Goal: Information Seeking & Learning: Find specific fact

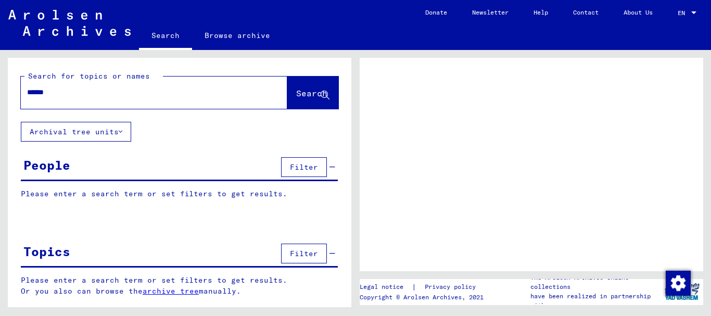
type input "******"
click at [296, 93] on span "Search" at bounding box center [311, 93] width 31 height 10
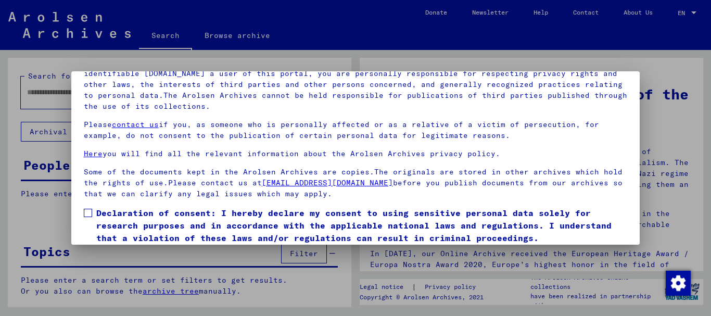
scroll to position [84, 0]
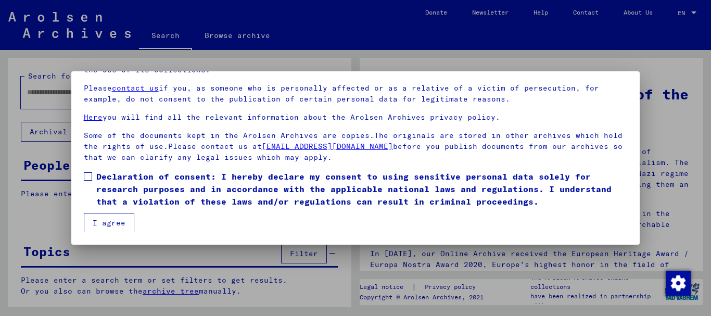
click at [88, 176] on span at bounding box center [88, 176] width 8 height 8
click at [101, 224] on button "I agree" at bounding box center [109, 223] width 50 height 20
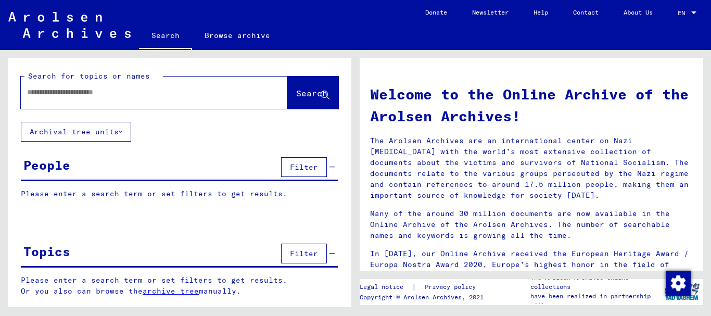
click at [96, 93] on input "text" at bounding box center [141, 92] width 229 height 11
type input "******"
click at [287, 96] on button "Search" at bounding box center [312, 92] width 51 height 32
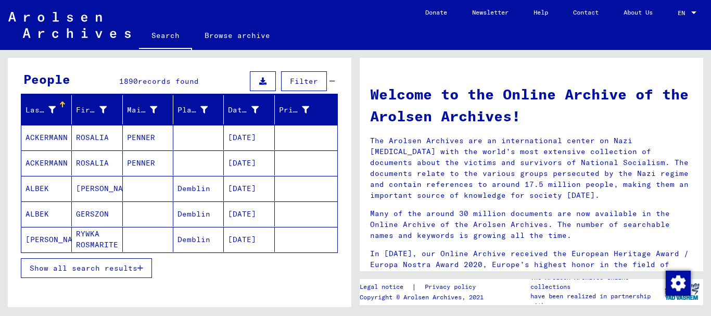
scroll to position [104, 0]
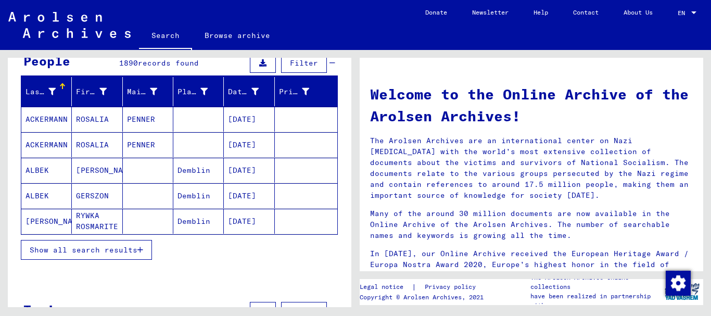
click at [112, 251] on span "Show all search results" at bounding box center [84, 249] width 108 height 9
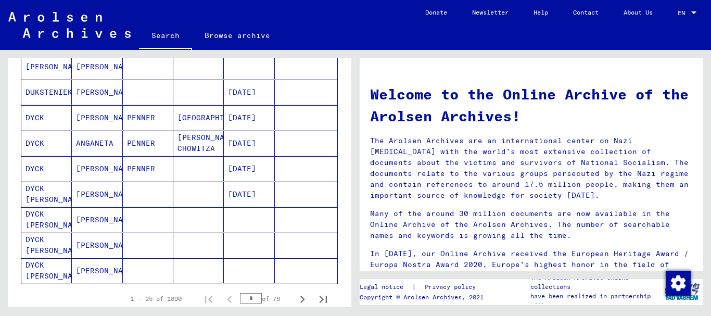
scroll to position [624, 0]
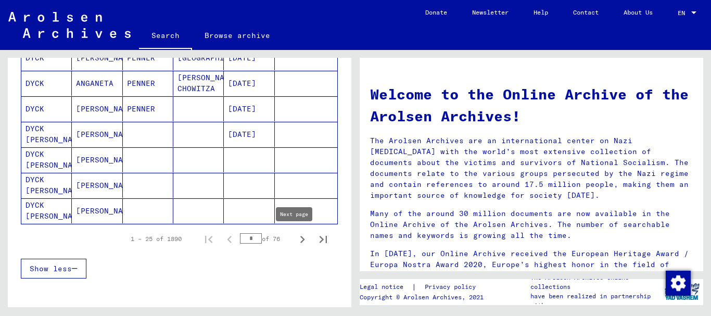
click at [296, 237] on icon "Next page" at bounding box center [302, 239] width 15 height 15
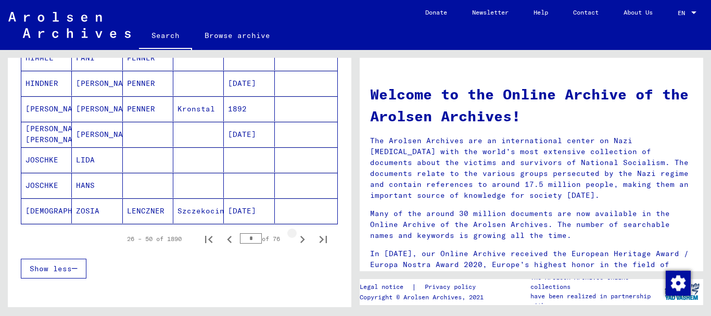
click at [300, 238] on icon "Next page" at bounding box center [302, 239] width 5 height 7
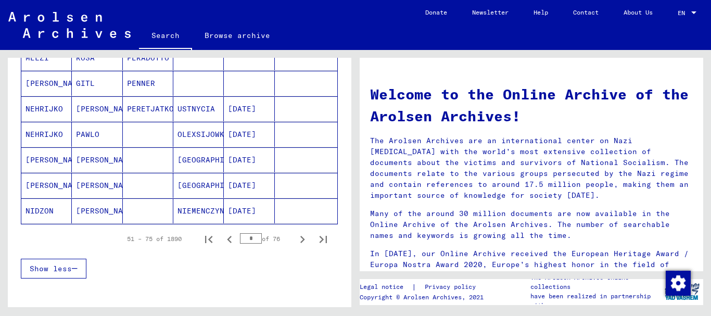
click at [300, 238] on icon "Next page" at bounding box center [302, 239] width 5 height 7
type input "*"
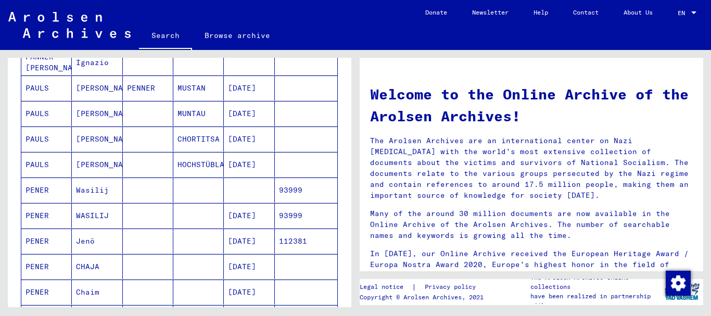
scroll to position [312, 0]
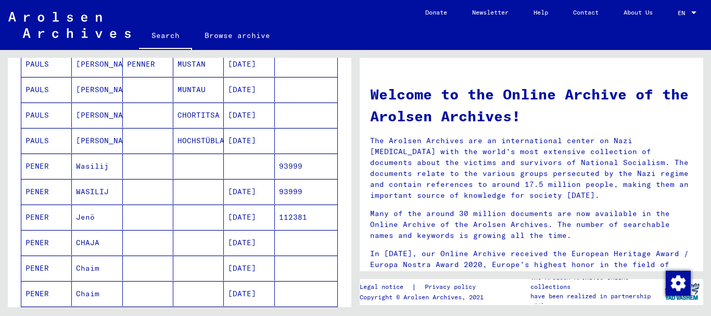
click at [29, 195] on mat-cell "PENER" at bounding box center [46, 191] width 50 height 25
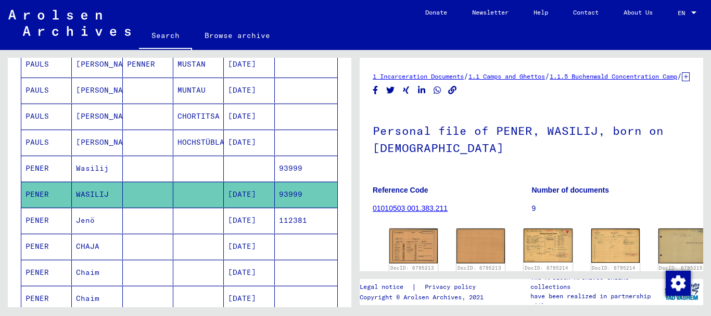
scroll to position [104, 0]
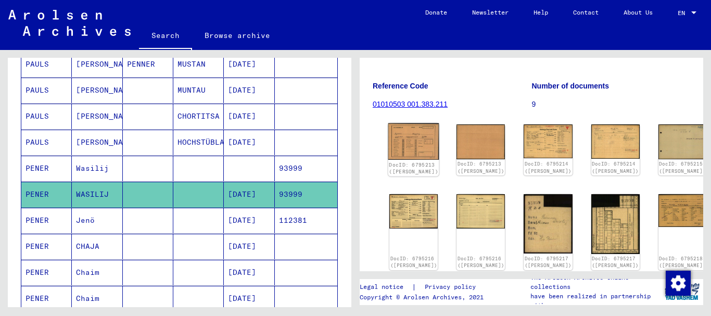
click at [400, 149] on img at bounding box center [413, 141] width 51 height 36
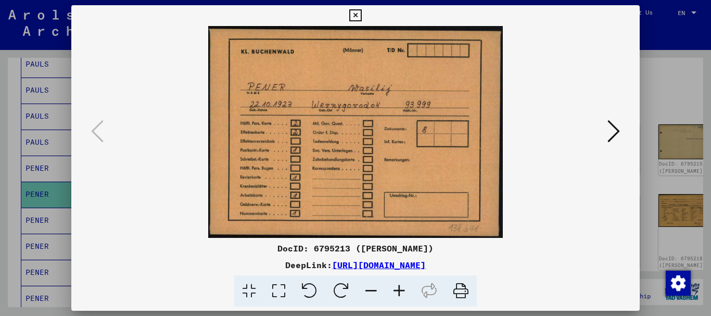
scroll to position [0, 0]
click at [614, 135] on icon at bounding box center [613, 131] width 12 height 25
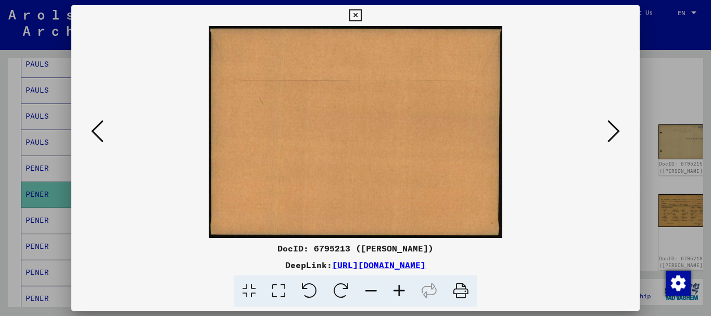
click at [672, 48] on div at bounding box center [355, 158] width 711 height 316
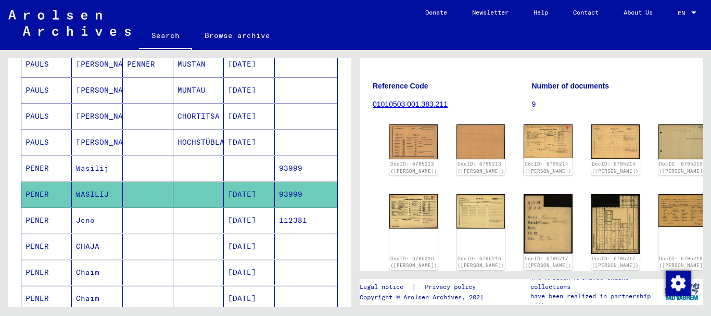
click at [91, 225] on mat-cell "Jenö" at bounding box center [97, 220] width 50 height 25
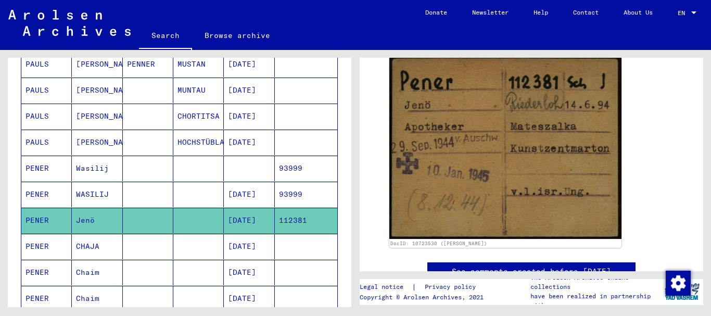
click at [65, 253] on mat-cell "PENER" at bounding box center [46, 246] width 50 height 25
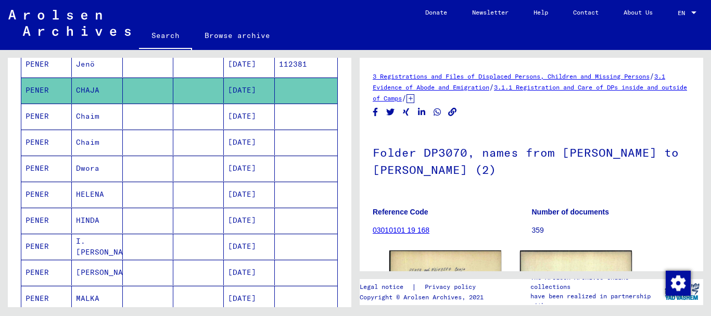
click at [112, 118] on mat-cell "Chaim" at bounding box center [97, 116] width 50 height 25
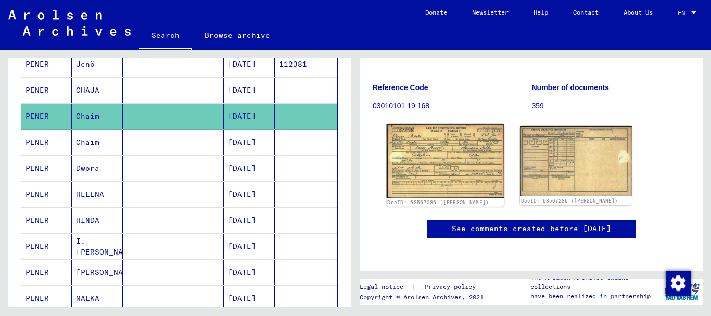
click at [450, 165] on img at bounding box center [446, 160] width 118 height 73
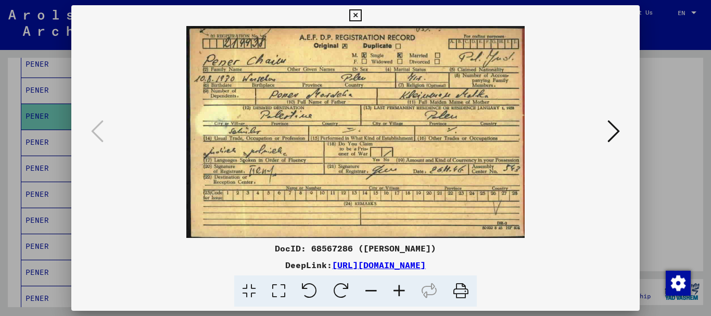
click at [675, 43] on div at bounding box center [355, 158] width 711 height 316
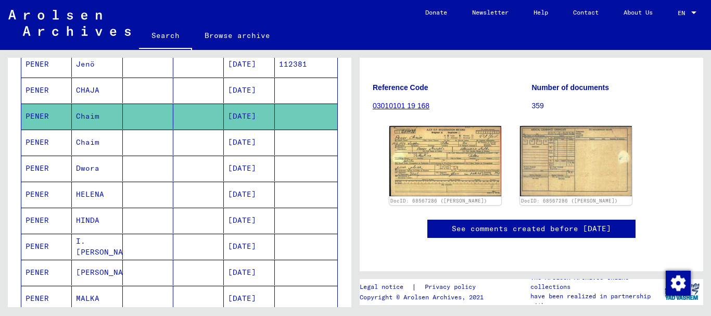
click at [86, 151] on mat-cell "Chaim" at bounding box center [97, 142] width 50 height 25
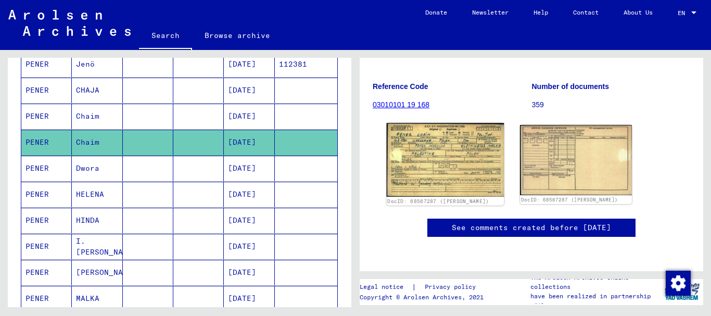
click at [446, 144] on img at bounding box center [446, 159] width 118 height 73
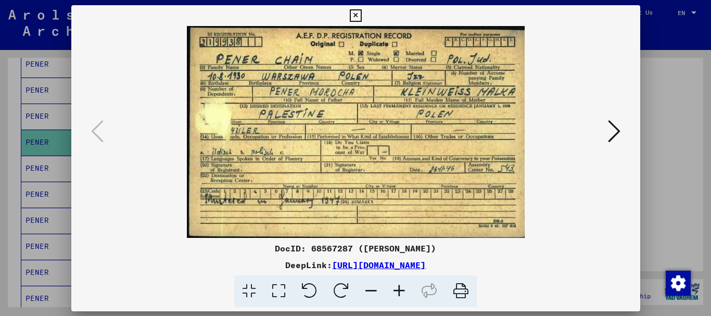
click at [446, 144] on img at bounding box center [356, 132] width 498 height 212
click at [673, 66] on div at bounding box center [355, 158] width 711 height 316
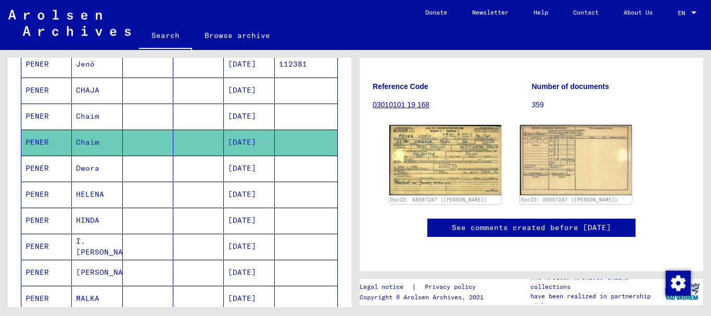
click at [92, 173] on mat-cell "Dwora" at bounding box center [97, 168] width 50 height 25
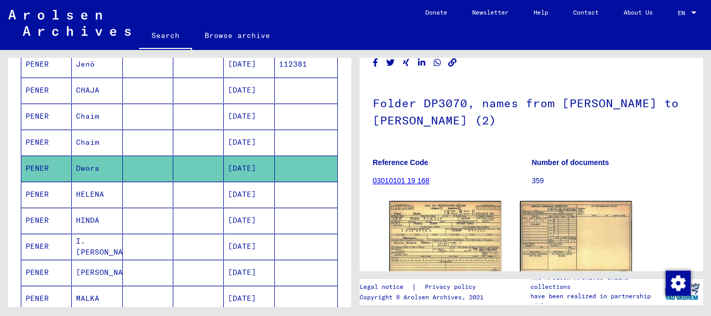
scroll to position [52, 0]
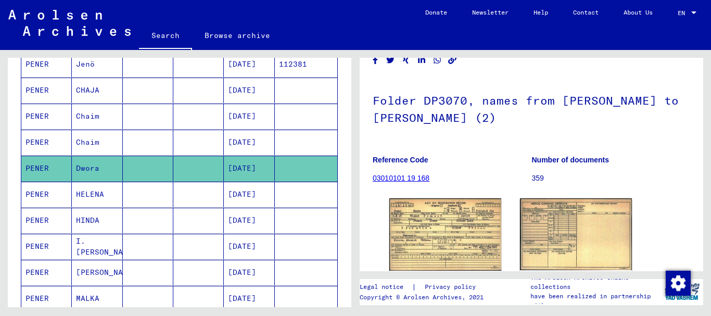
click at [134, 188] on mat-cell at bounding box center [148, 194] width 50 height 25
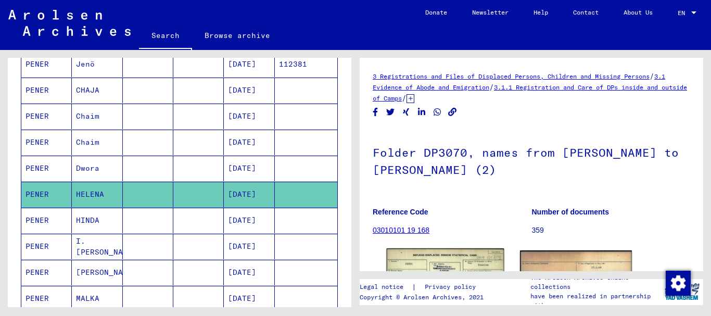
scroll to position [104, 0]
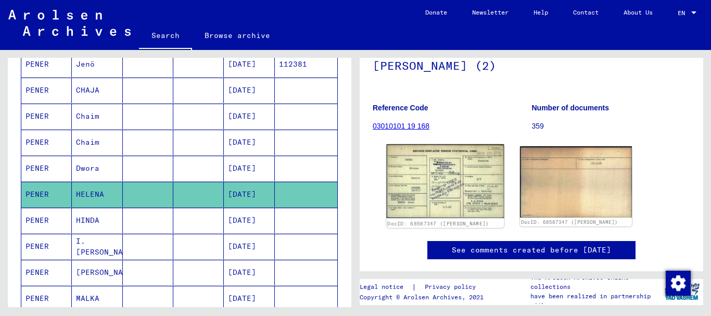
click at [433, 194] on img at bounding box center [446, 181] width 118 height 74
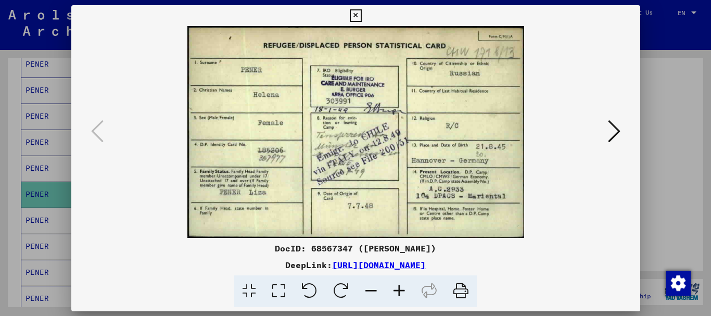
click at [433, 194] on img at bounding box center [356, 132] width 498 height 212
click at [674, 134] on div at bounding box center [355, 158] width 711 height 316
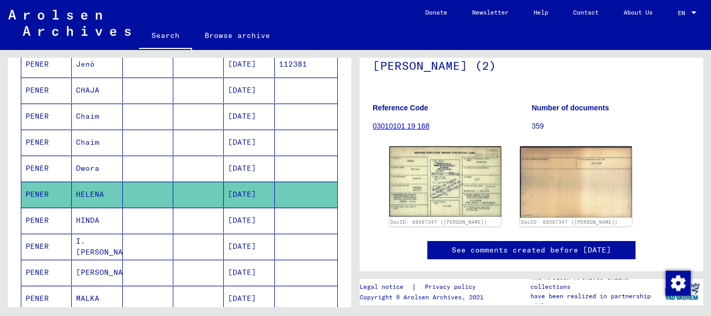
scroll to position [523, 0]
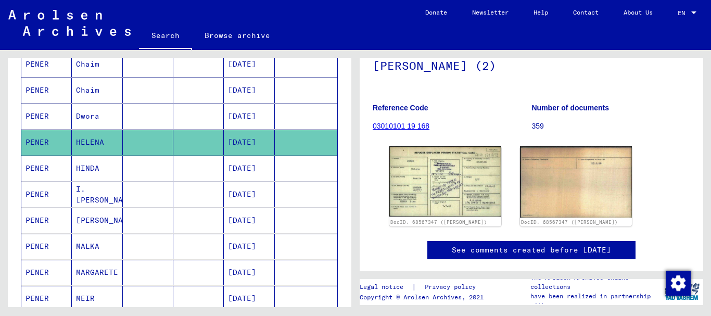
click at [108, 172] on mat-cell "HINDA" at bounding box center [97, 168] width 50 height 25
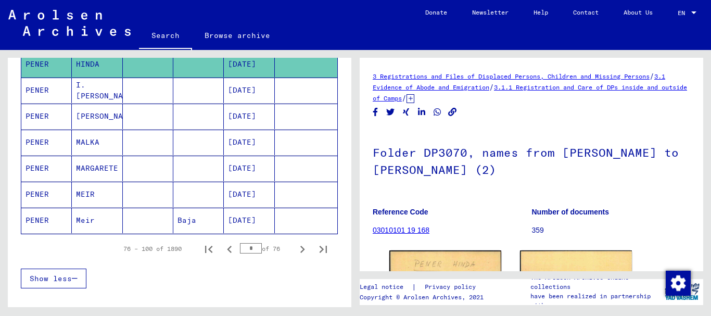
click at [54, 90] on mat-cell "PENER" at bounding box center [46, 90] width 50 height 25
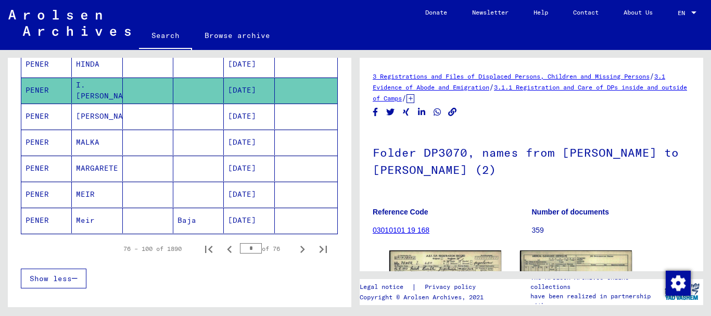
scroll to position [104, 0]
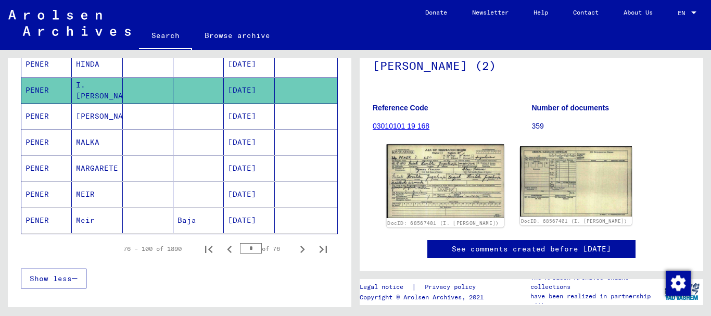
click at [433, 160] on img at bounding box center [446, 181] width 118 height 74
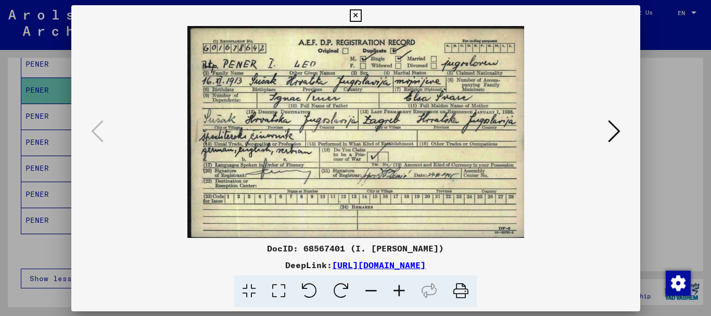
click at [433, 160] on img at bounding box center [356, 132] width 498 height 212
click at [675, 132] on div at bounding box center [355, 158] width 711 height 316
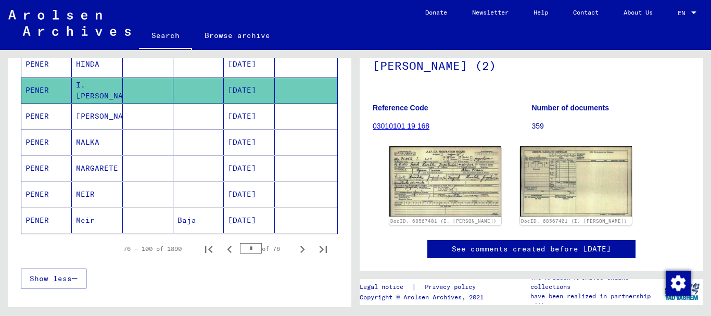
click at [63, 118] on mat-cell "PENER" at bounding box center [46, 116] width 50 height 25
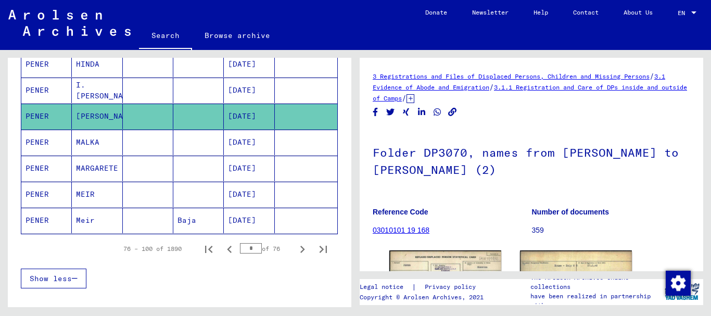
click at [108, 134] on mat-cell "MALKA" at bounding box center [97, 142] width 50 height 25
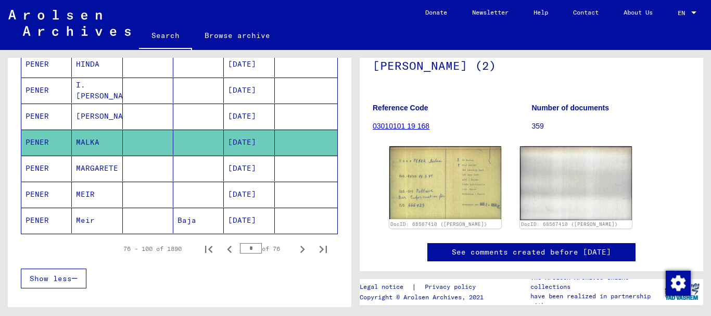
click at [94, 168] on mat-cell "MARGARETE" at bounding box center [97, 168] width 50 height 25
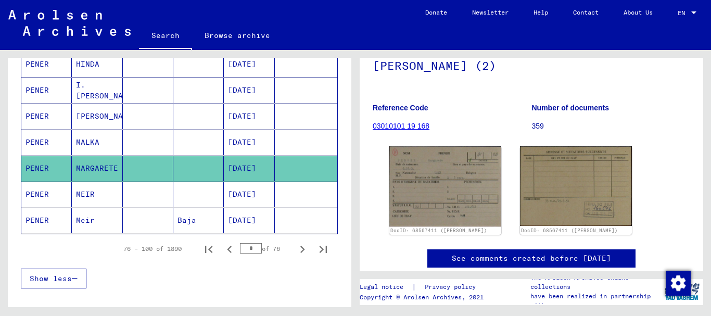
click at [97, 185] on mat-cell "MEIR" at bounding box center [97, 194] width 50 height 25
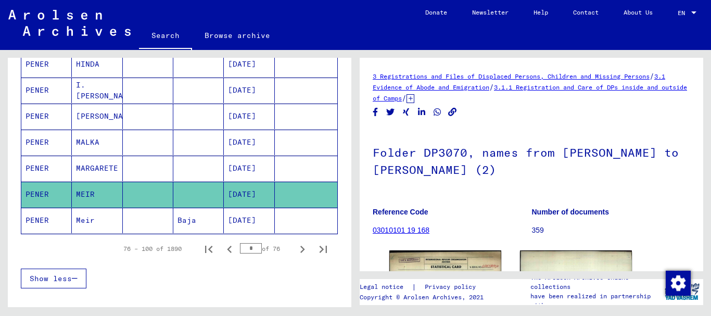
click at [98, 219] on mat-cell "Meir" at bounding box center [97, 220] width 50 height 25
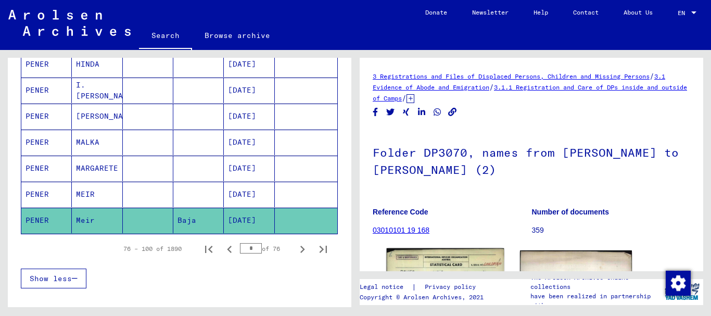
scroll to position [150, 0]
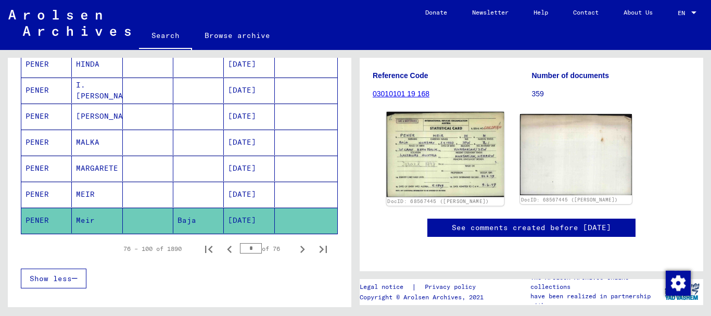
click at [419, 145] on img at bounding box center [446, 154] width 118 height 85
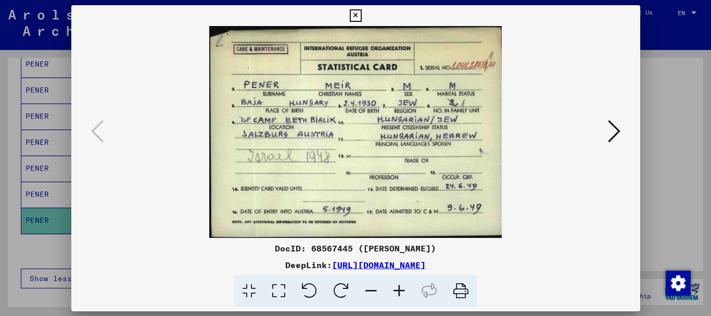
click at [419, 145] on img at bounding box center [356, 132] width 498 height 212
click at [660, 110] on div at bounding box center [355, 158] width 711 height 316
